Goal: Information Seeking & Learning: Learn about a topic

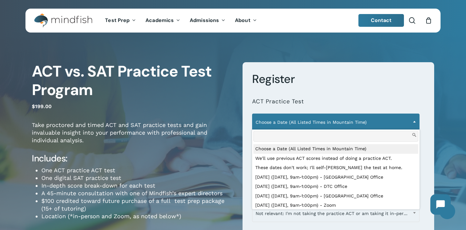
click at [318, 123] on span "Choose a Date (All Listed Times in Mountain Time)" at bounding box center [336, 121] width 167 height 13
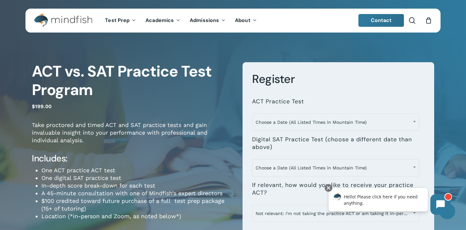
click at [220, 97] on h1 "ACT vs. SAT Practice Test Program" at bounding box center [132, 80] width 201 height 37
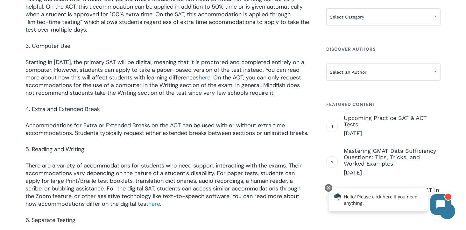
scroll to position [878, 0]
